Goal: Book appointment/travel/reservation

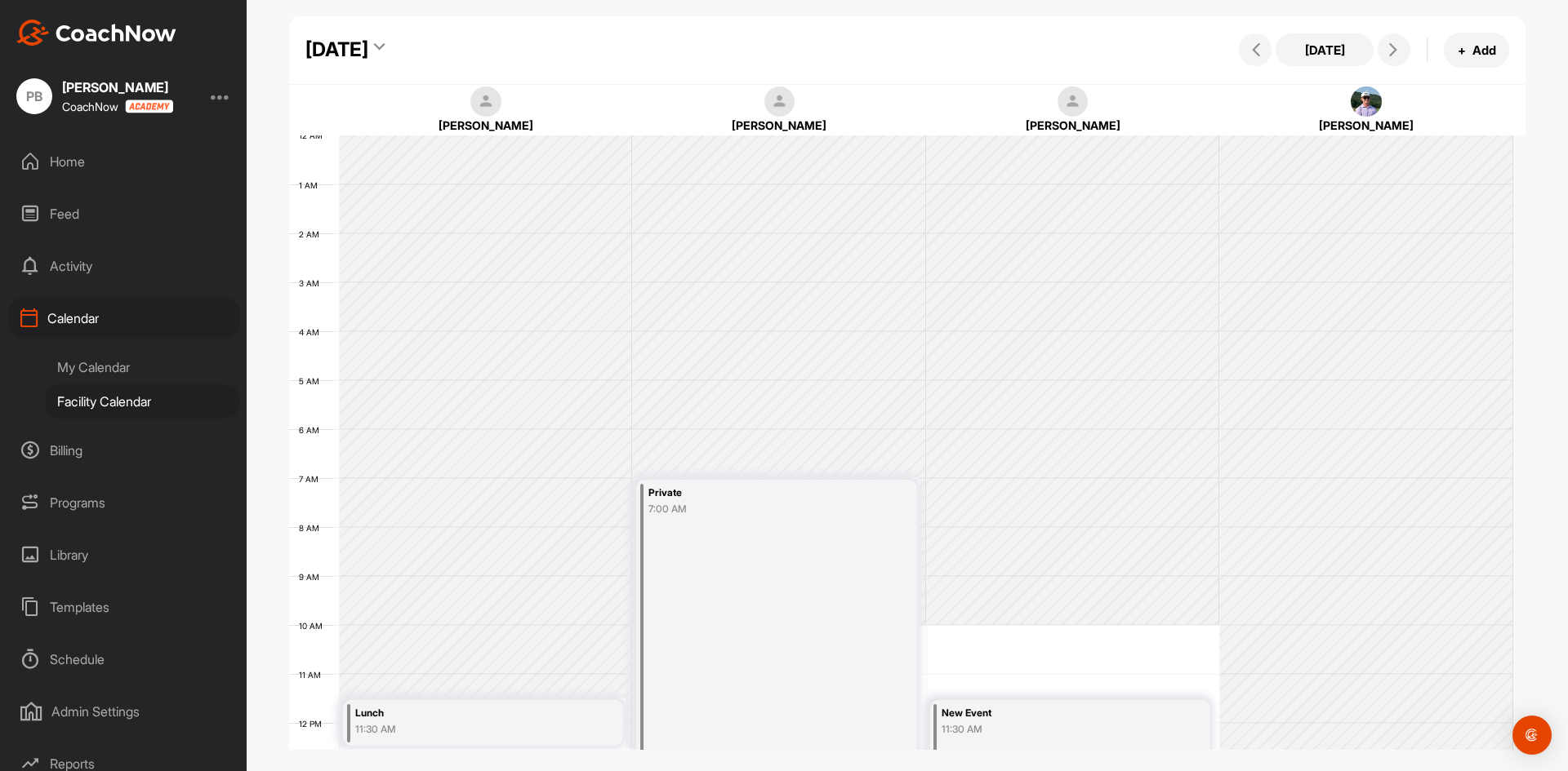
scroll to position [283, 0]
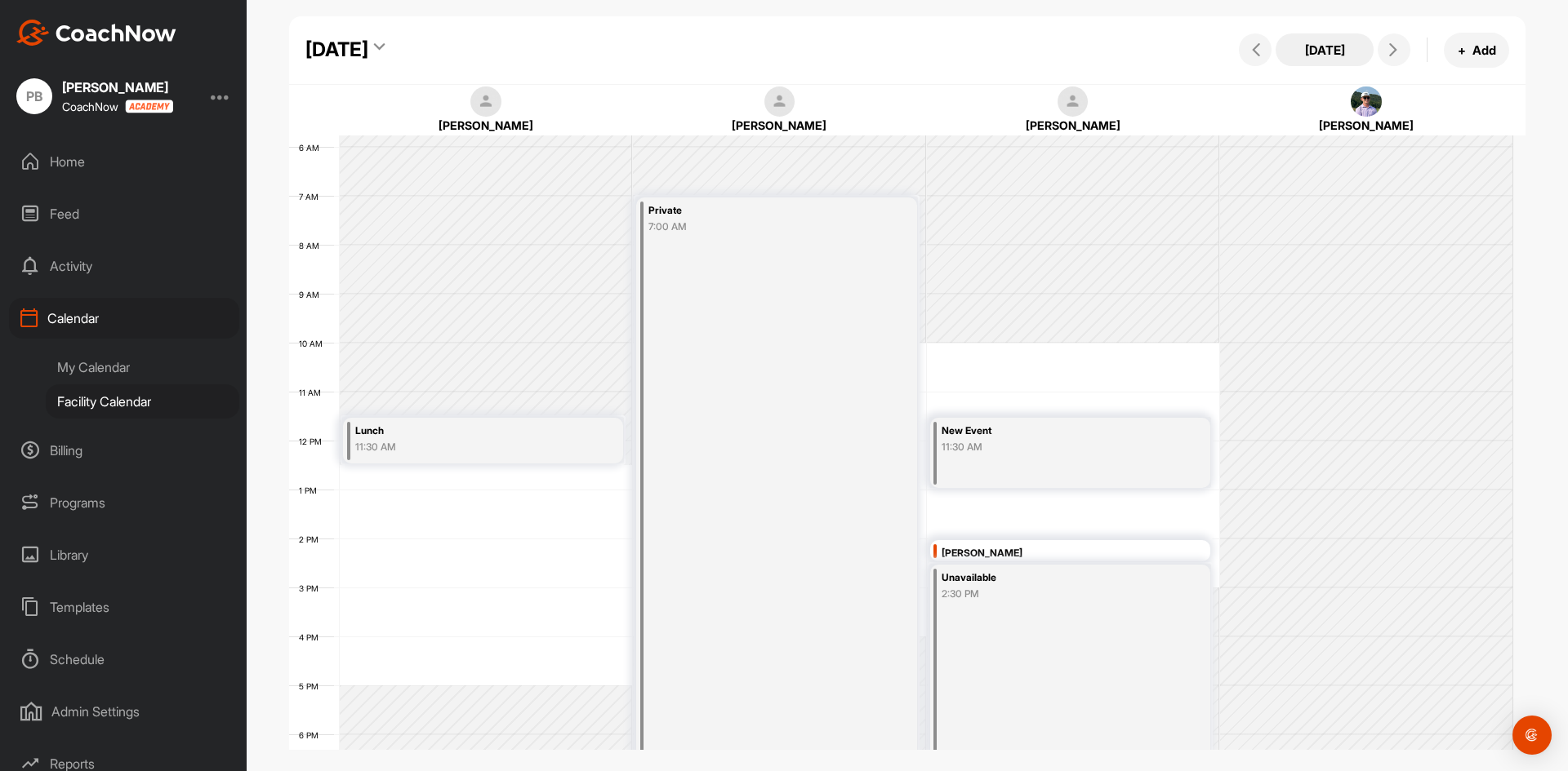
click at [1342, 56] on button "[DATE]" at bounding box center [1325, 50] width 98 height 33
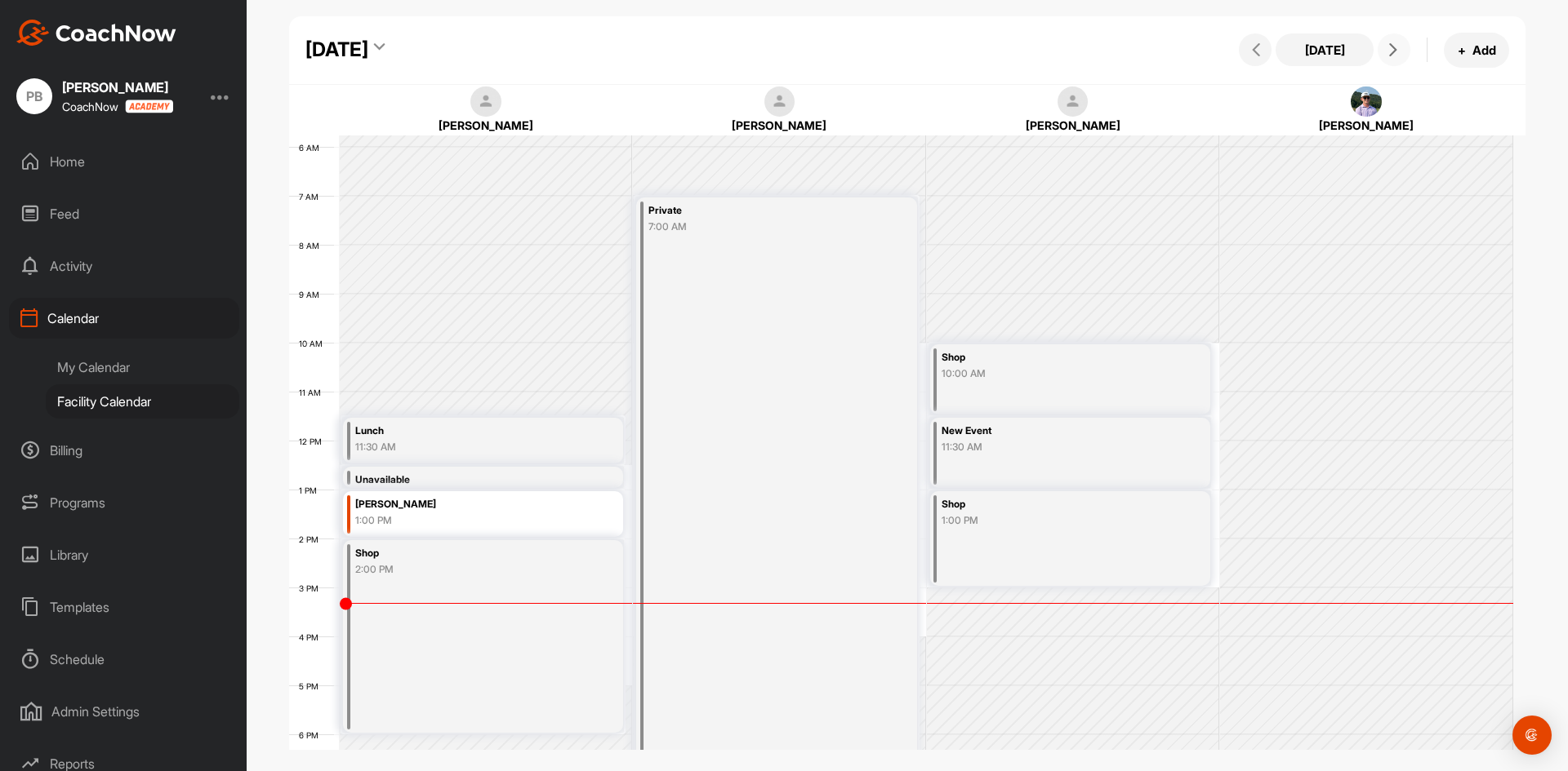
click at [1382, 48] on button at bounding box center [1394, 50] width 33 height 33
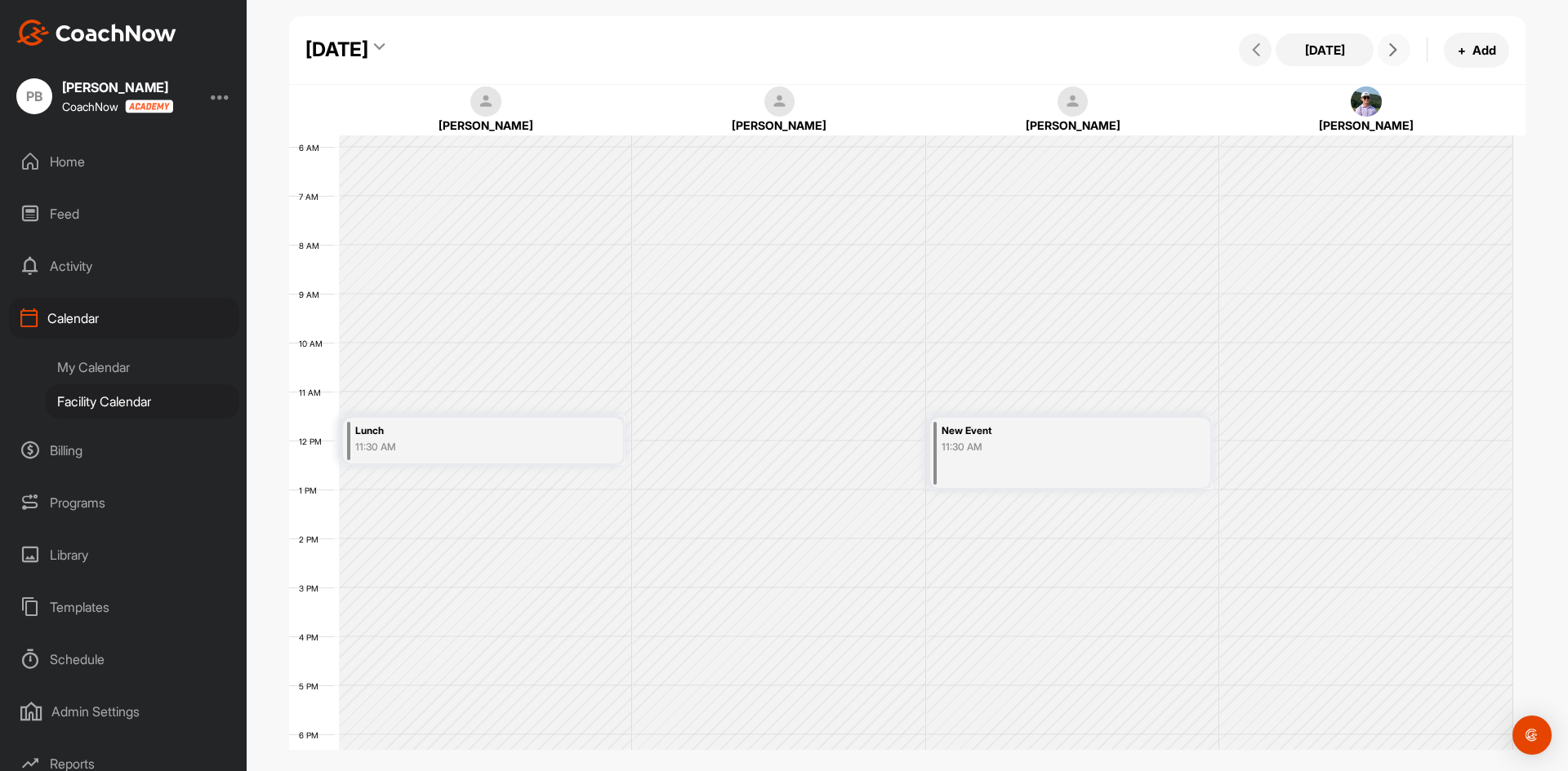
click at [1382, 48] on button at bounding box center [1394, 50] width 33 height 33
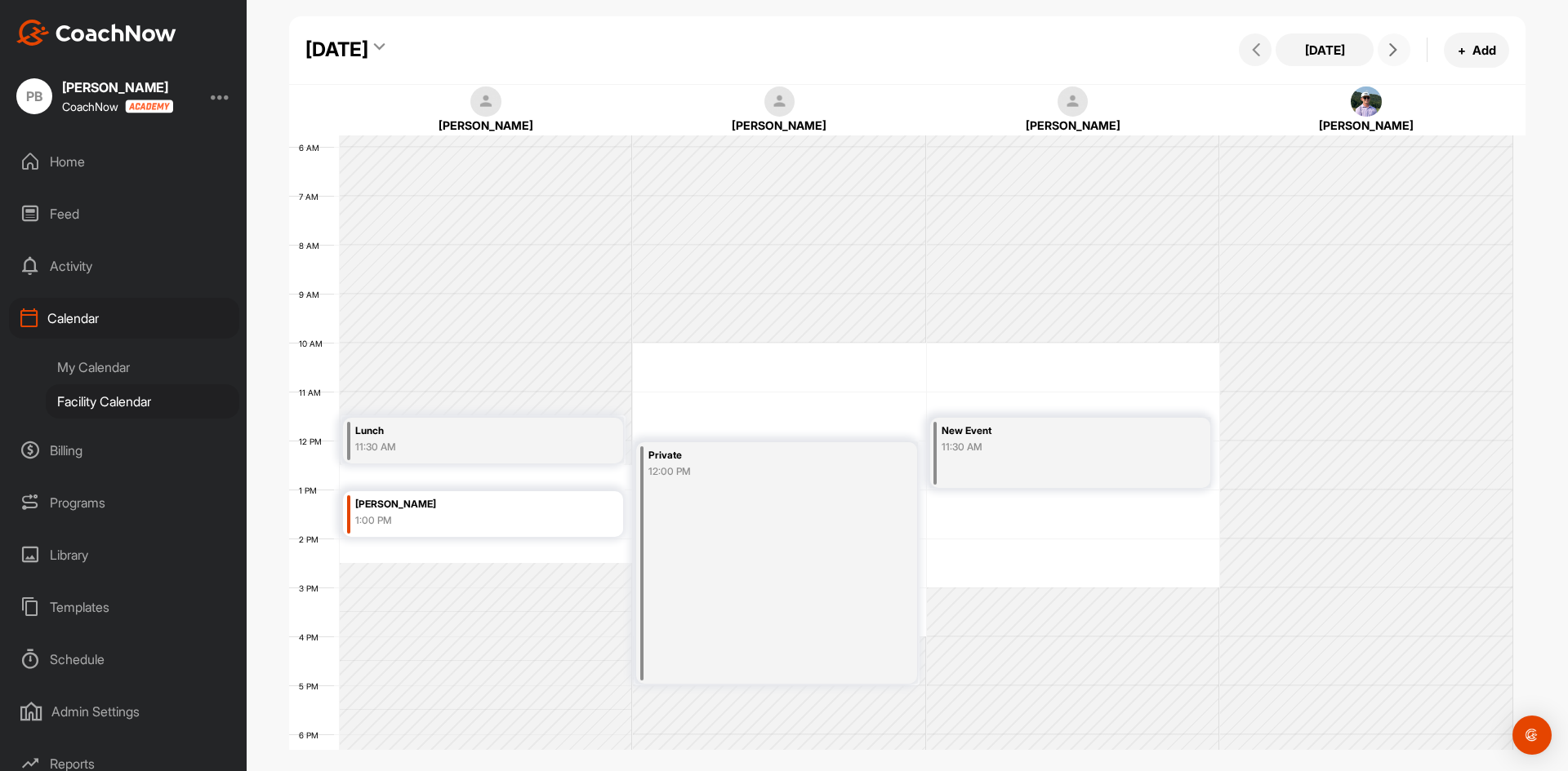
click at [460, 546] on div "12 AM 1 AM 2 AM 3 AM 4 AM 5 AM 6 AM 7 AM 8 AM 9 AM 10 AM 11 AM 12 PM 1 PM 2 PM …" at bounding box center [901, 440] width 1224 height 1175
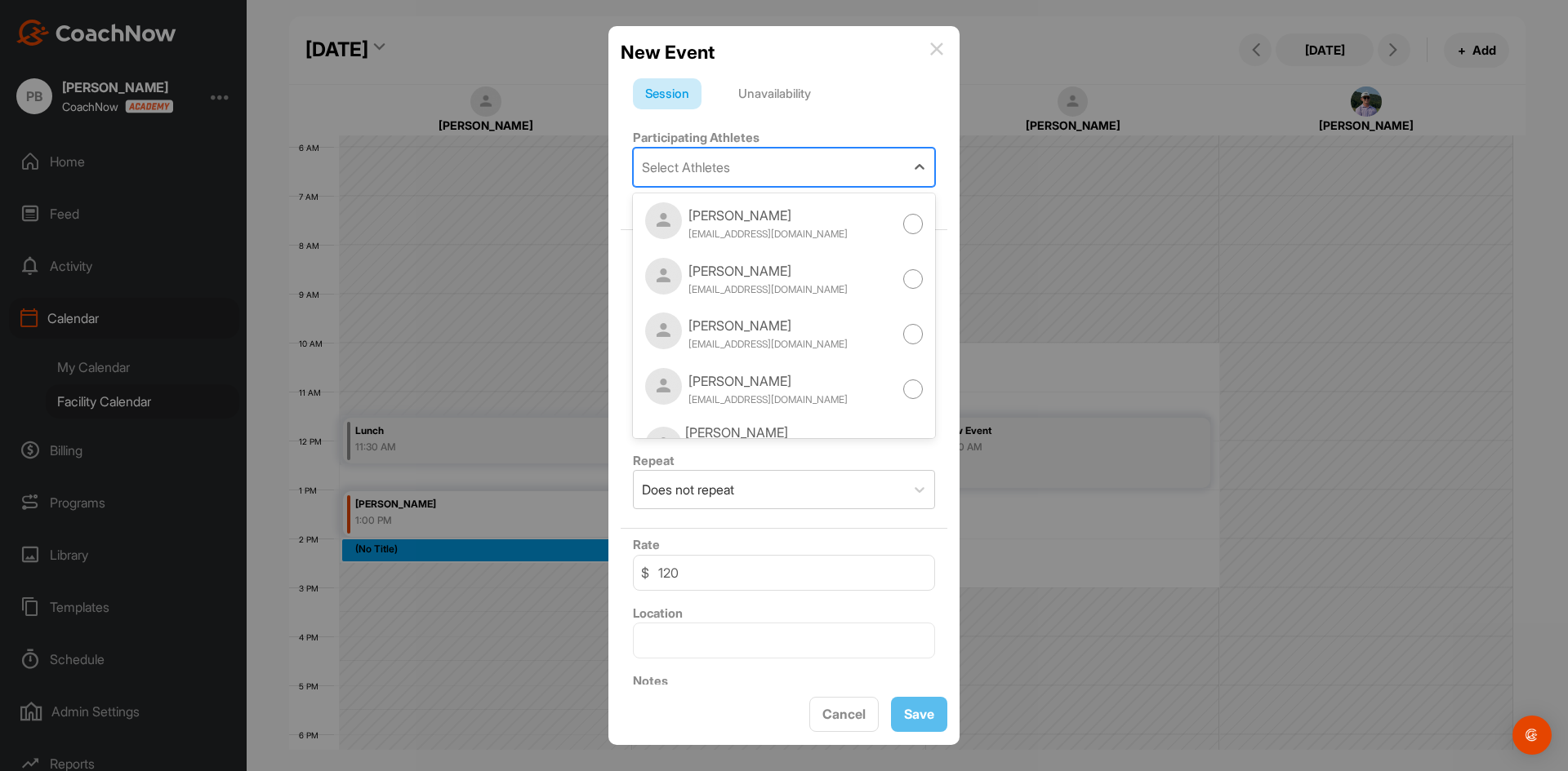
click at [746, 168] on div "Select Athletes" at bounding box center [769, 167] width 271 height 38
type input "gomb"
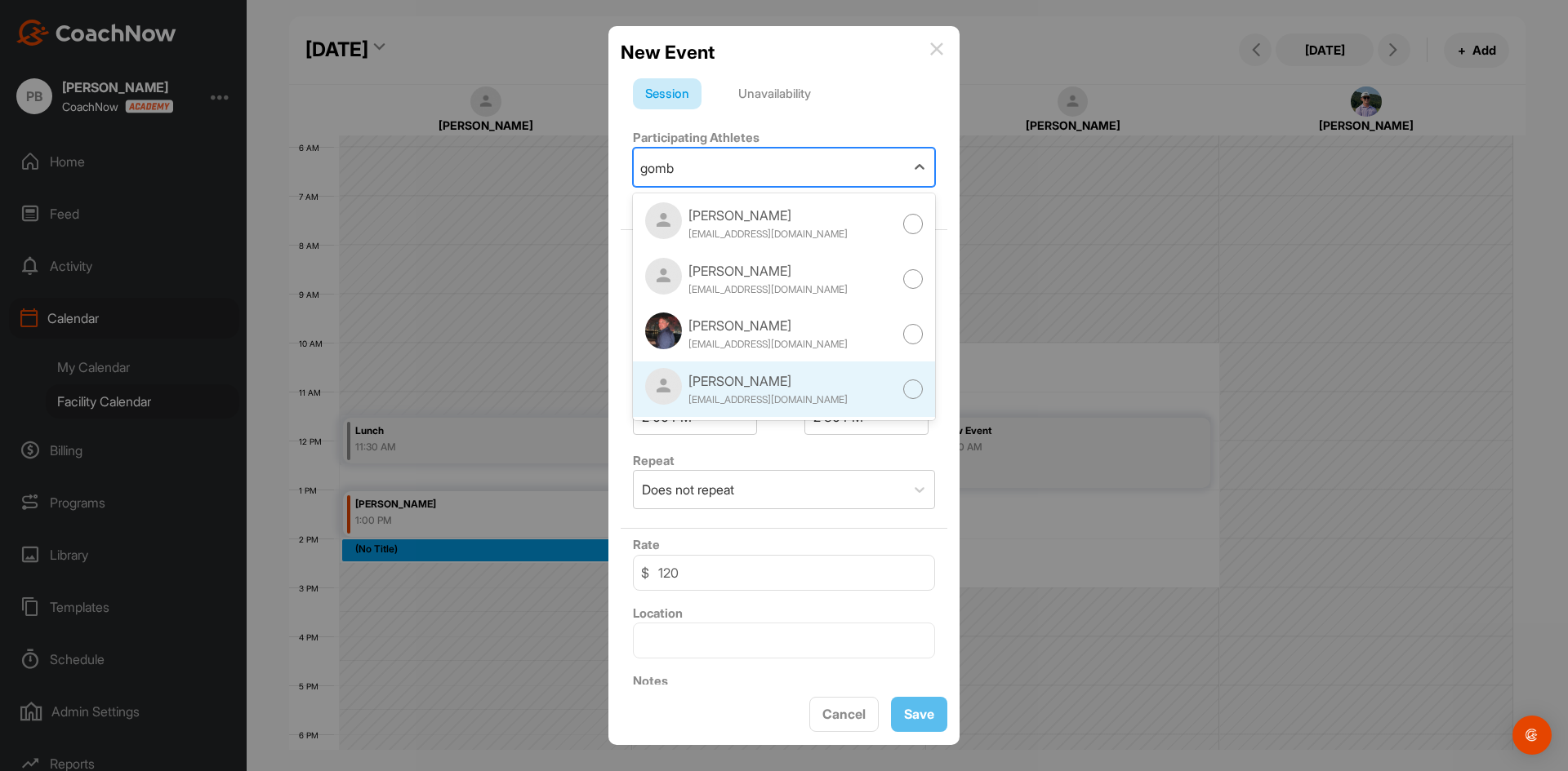
click at [833, 390] on div "[PERSON_NAME] [EMAIL_ADDRESS][DOMAIN_NAME]" at bounding box center [784, 390] width 302 height 56
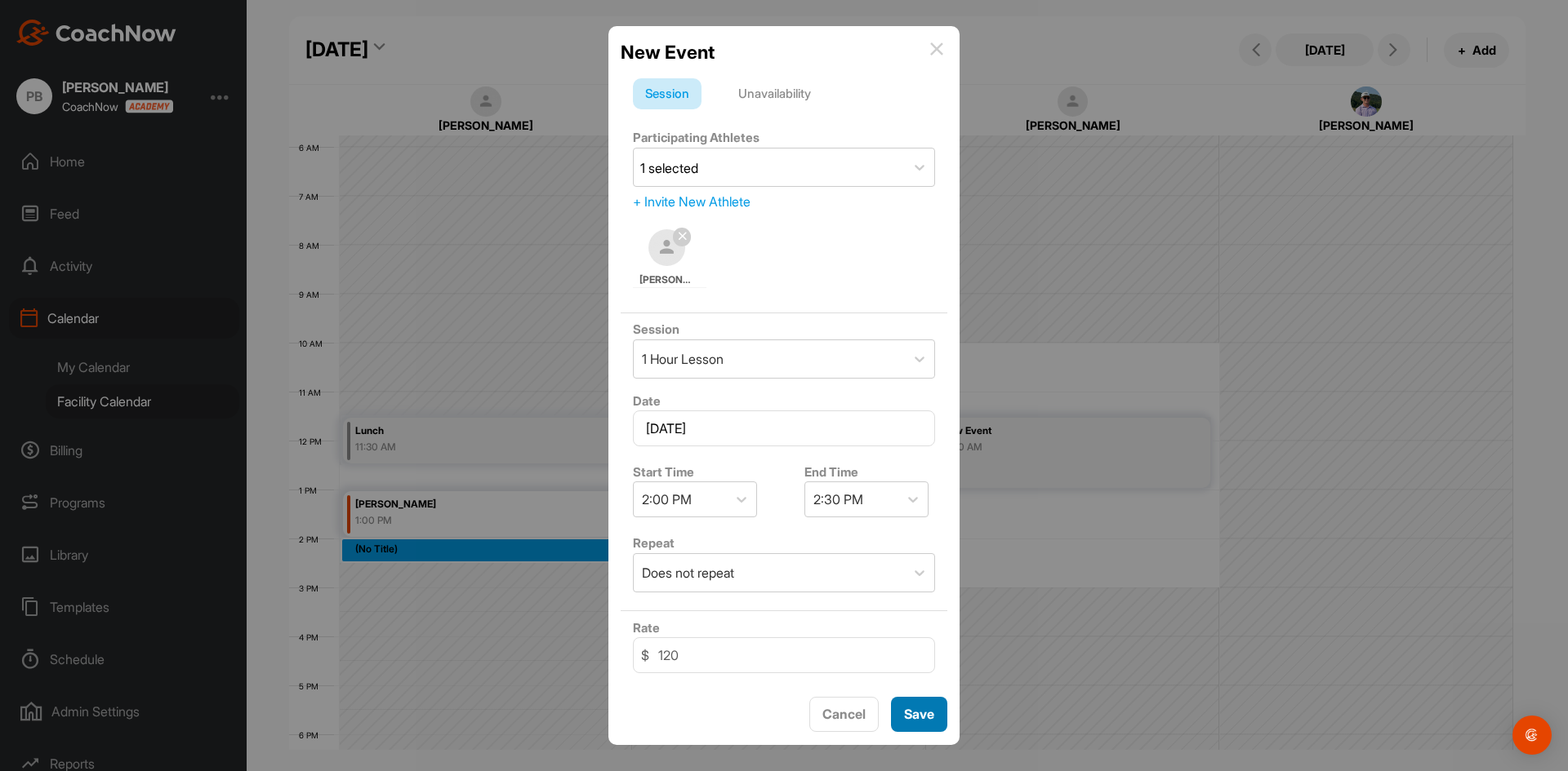
click at [924, 715] on button "Save" at bounding box center [918, 714] width 56 height 35
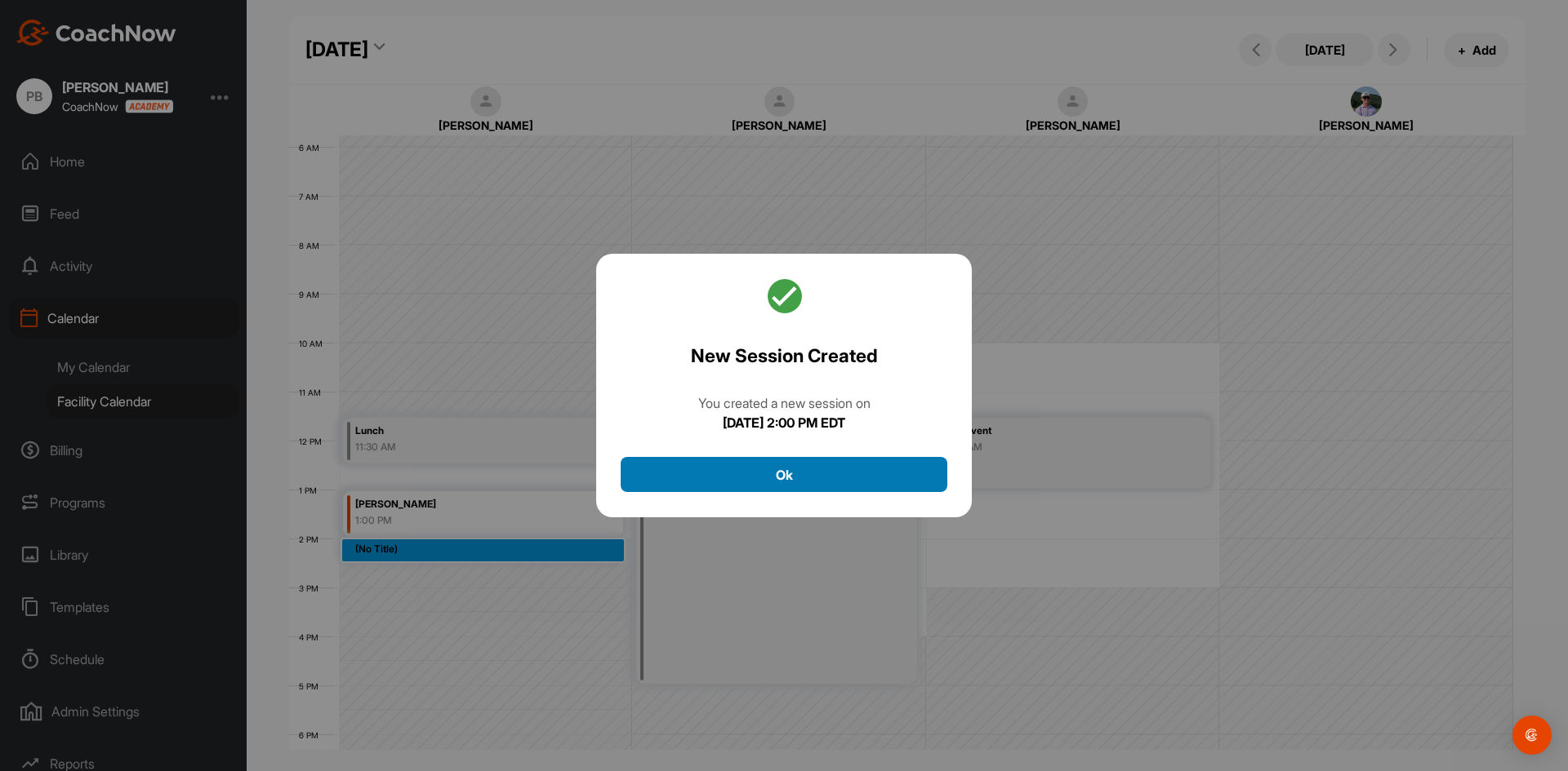
click at [813, 482] on button "Ok" at bounding box center [784, 475] width 327 height 35
